Goal: Find specific page/section: Find specific page/section

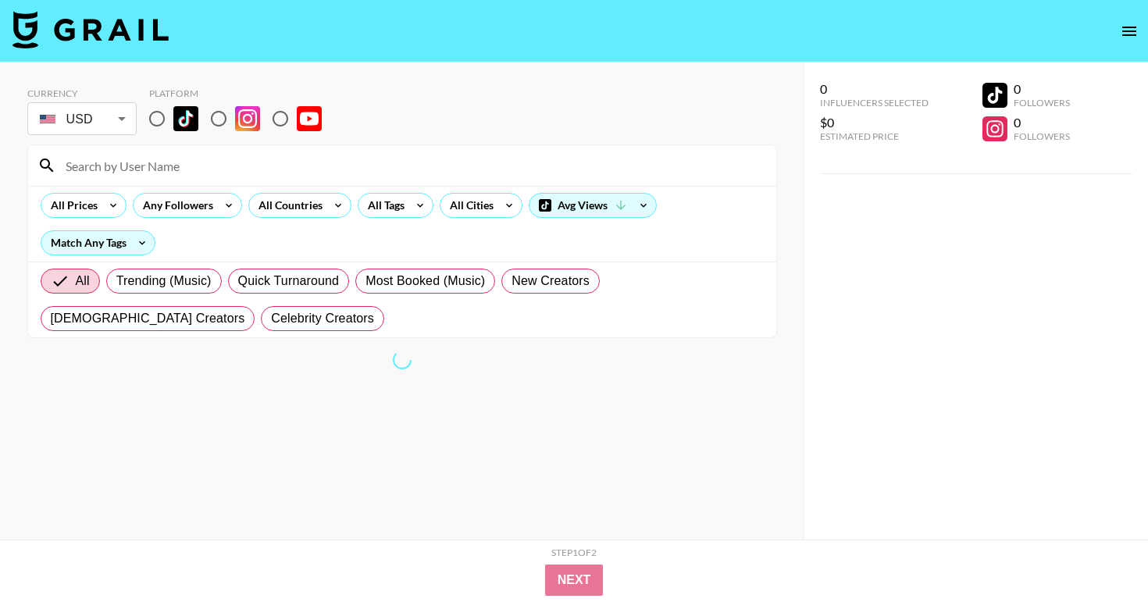
click at [233, 160] on input at bounding box center [411, 165] width 711 height 25
paste input "@tanzagraz"
type input "@tanzagraz"
click at [151, 125] on input "radio" at bounding box center [157, 118] width 33 height 33
radio input "true"
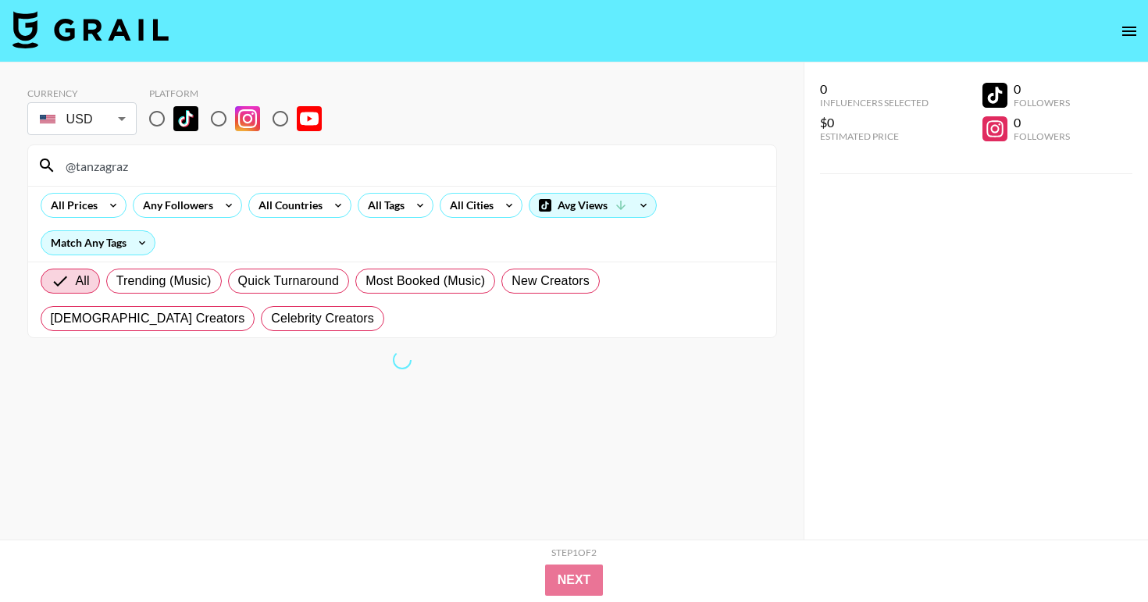
click at [194, 167] on input "@tanzagraz" at bounding box center [411, 165] width 711 height 25
click at [248, 182] on div "@tanzagraz" at bounding box center [402, 165] width 748 height 41
click at [255, 174] on input "@tanzagraz" at bounding box center [411, 165] width 711 height 25
click at [258, 169] on input "@tanzagraz" at bounding box center [411, 165] width 711 height 25
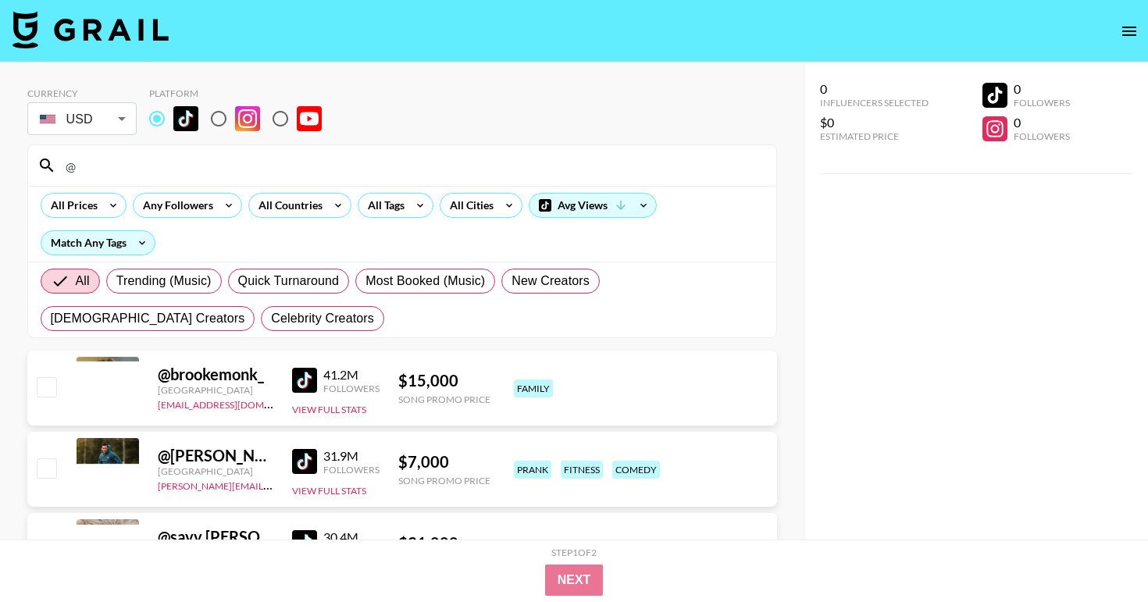
paste input "@luveddie"
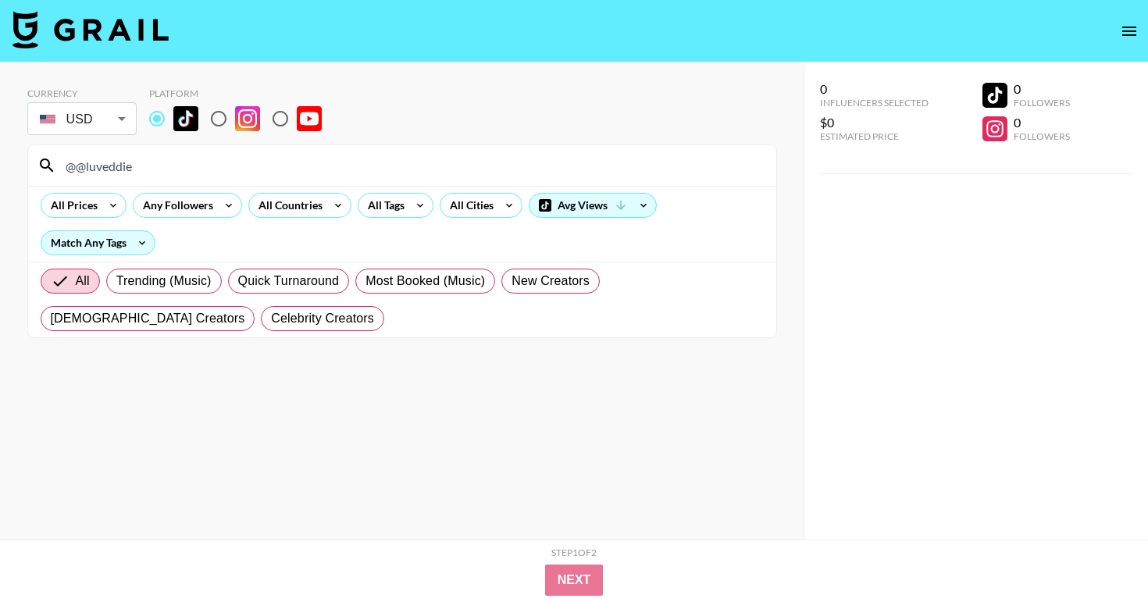
click at [88, 162] on input "@@luveddie" at bounding box center [411, 165] width 711 height 25
click at [151, 165] on input "@luveddie" at bounding box center [411, 165] width 711 height 25
type input "@luveddie"
click at [268, 160] on input "@luveddie" at bounding box center [411, 165] width 711 height 25
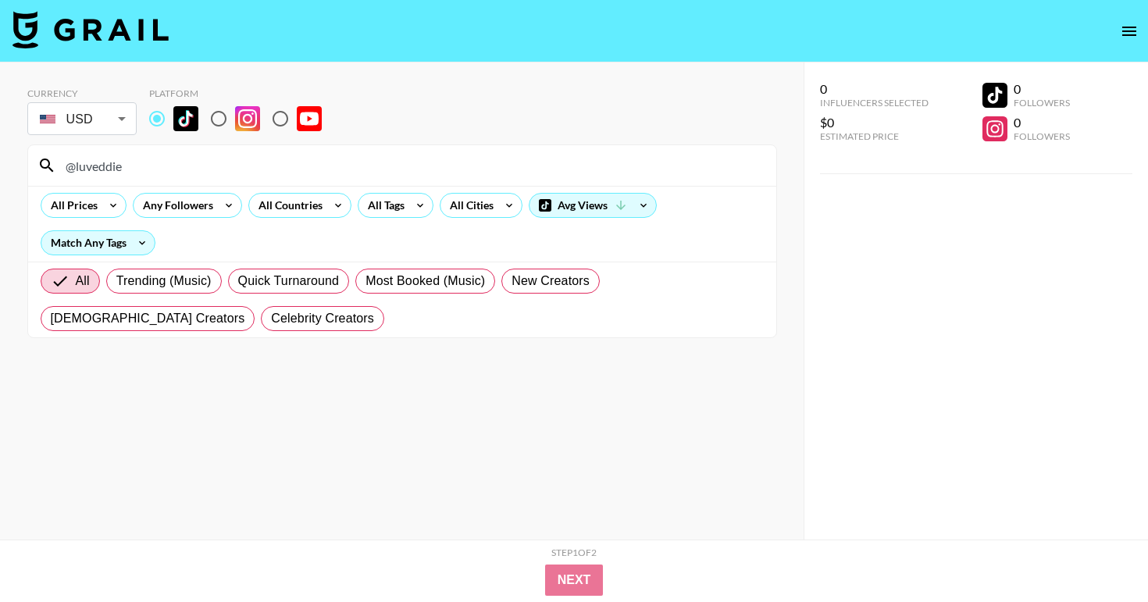
click at [268, 160] on input "@luveddie" at bounding box center [411, 165] width 711 height 25
paste input "/@sereinsilvers"
click at [70, 162] on input "/@sereinsilvers" at bounding box center [411, 165] width 711 height 25
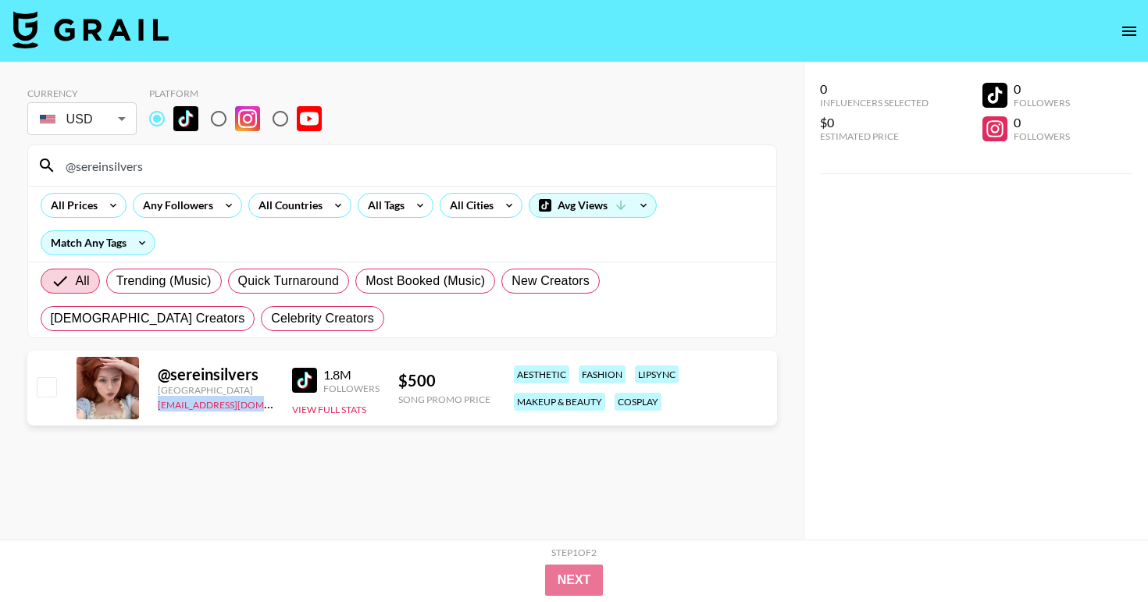
drag, startPoint x: 277, startPoint y: 410, endPoint x: 159, endPoint y: 410, distance: 118.7
click at [159, 410] on div "@ sereinsilvers Australia [EMAIL_ADDRESS][DOMAIN_NAME] 1.8M Followers View Full…" at bounding box center [402, 388] width 750 height 75
copy link "[EMAIL_ADDRESS][DOMAIN_NAME]"
drag, startPoint x: 259, startPoint y: 372, endPoint x: 160, endPoint y: 372, distance: 99.2
click at [160, 372] on div "@ sereinsilvers" at bounding box center [216, 375] width 116 height 20
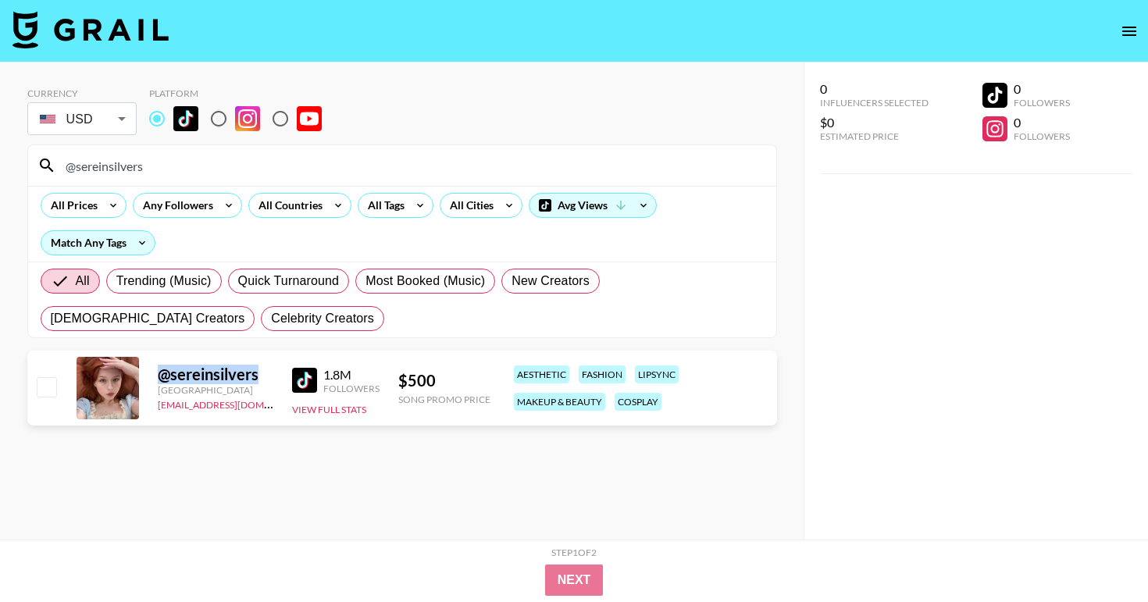
copy div "@ sereinsilvers"
click at [385, 154] on input "@sereinsilvers" at bounding box center [411, 165] width 711 height 25
click at [379, 163] on input "@sereinsilvers" at bounding box center [411, 165] width 711 height 25
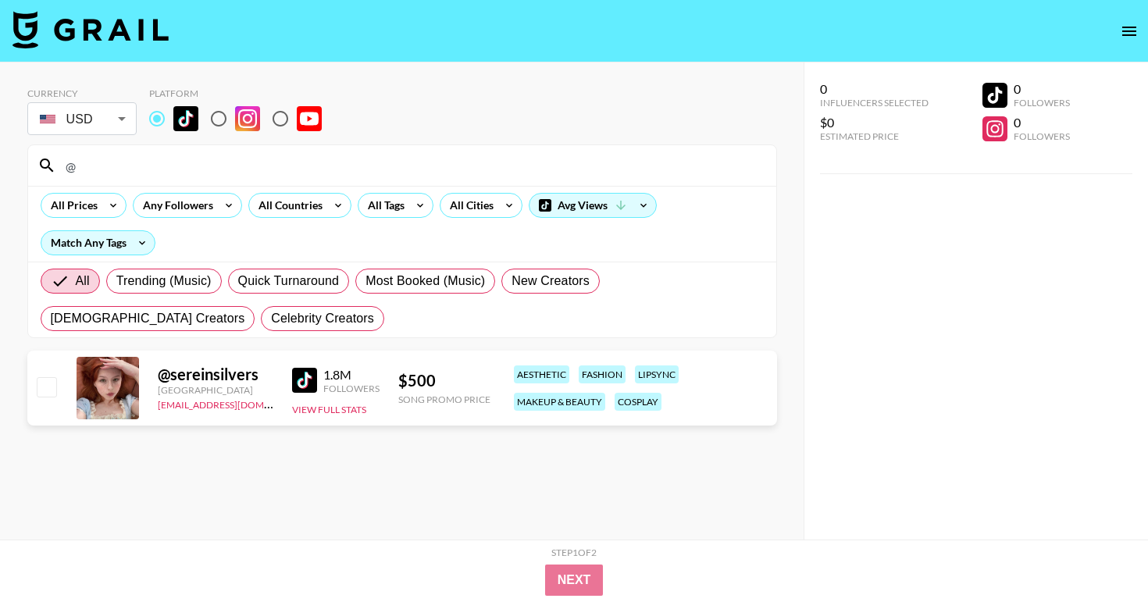
paste input "@ralphweekender"
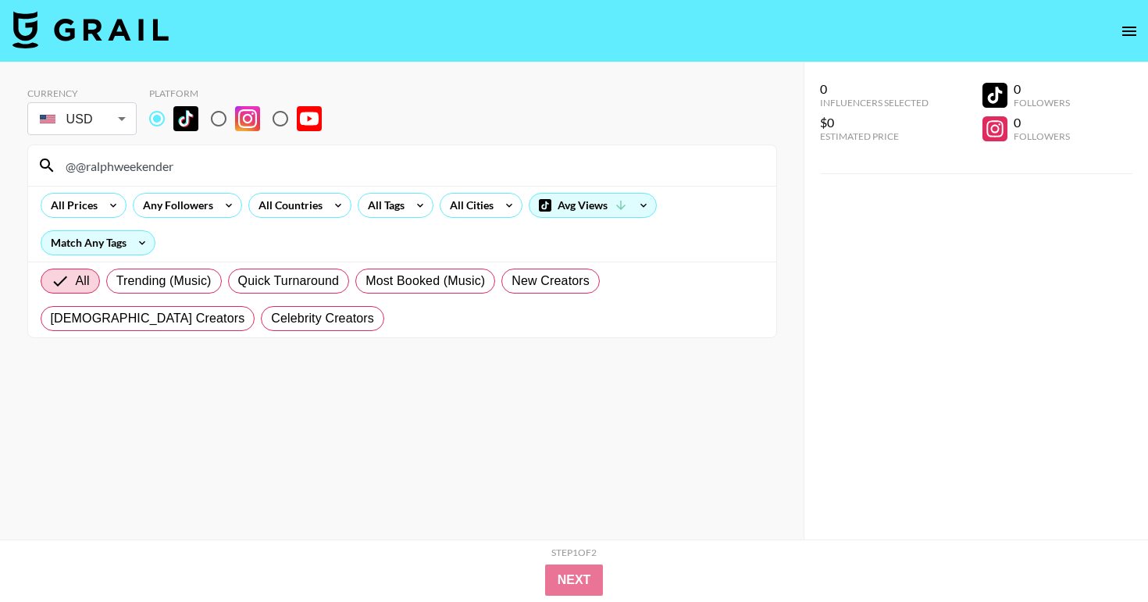
click at [80, 161] on input "@@ralphweekender" at bounding box center [411, 165] width 711 height 25
click at [197, 159] on input "@ralphweekender" at bounding box center [411, 165] width 711 height 25
type input "@ralphweekender"
